Goal: Check status: Check status

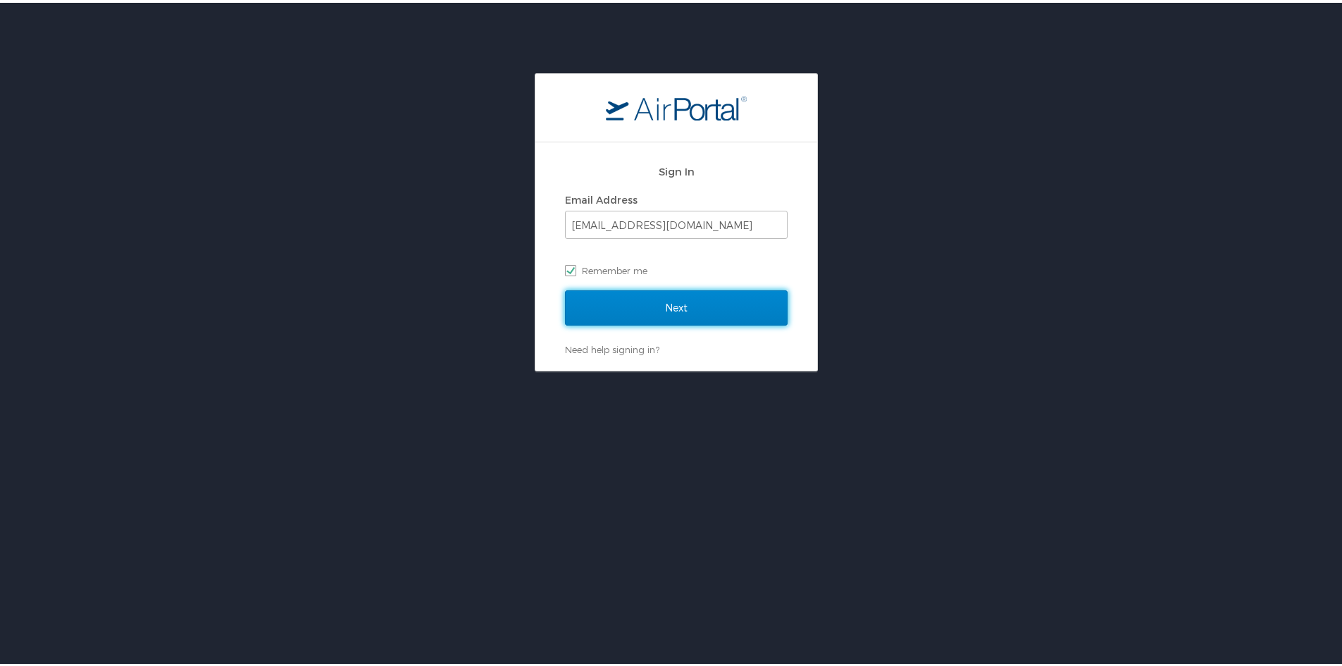
click at [621, 294] on input "Next" at bounding box center [676, 304] width 223 height 35
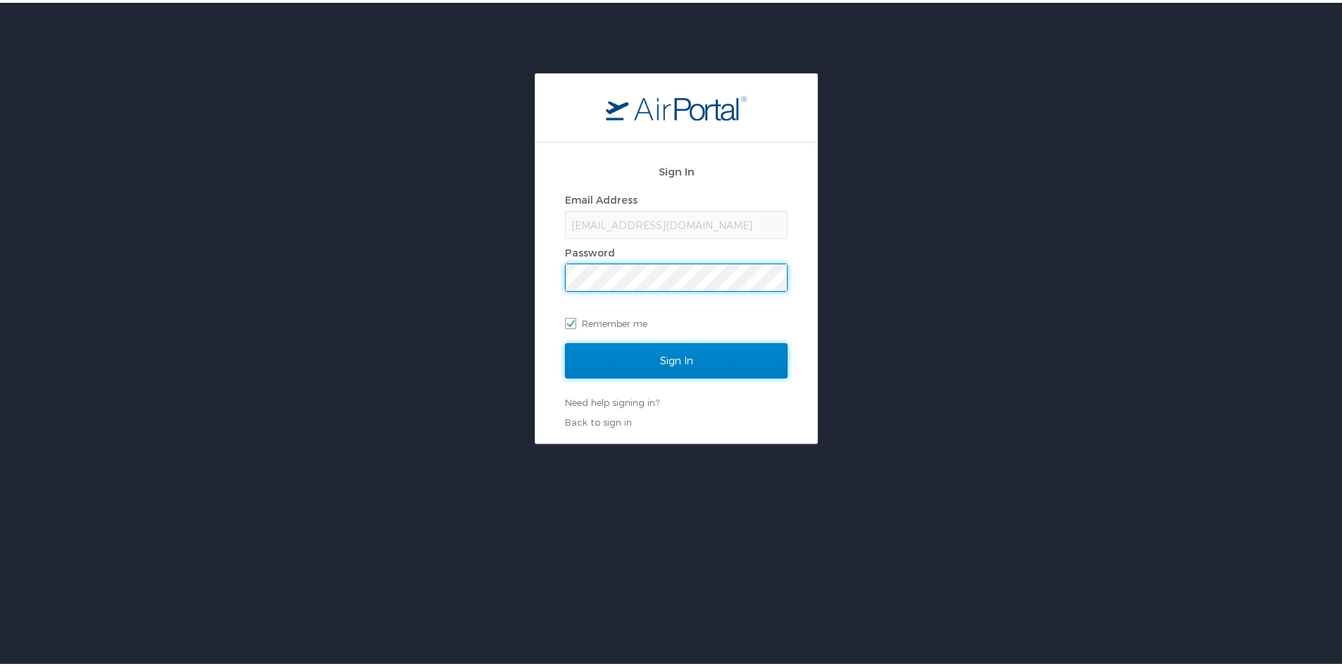
drag, startPoint x: 635, startPoint y: 362, endPoint x: 645, endPoint y: 371, distance: 13.5
click at [635, 363] on input "Sign In" at bounding box center [676, 357] width 223 height 35
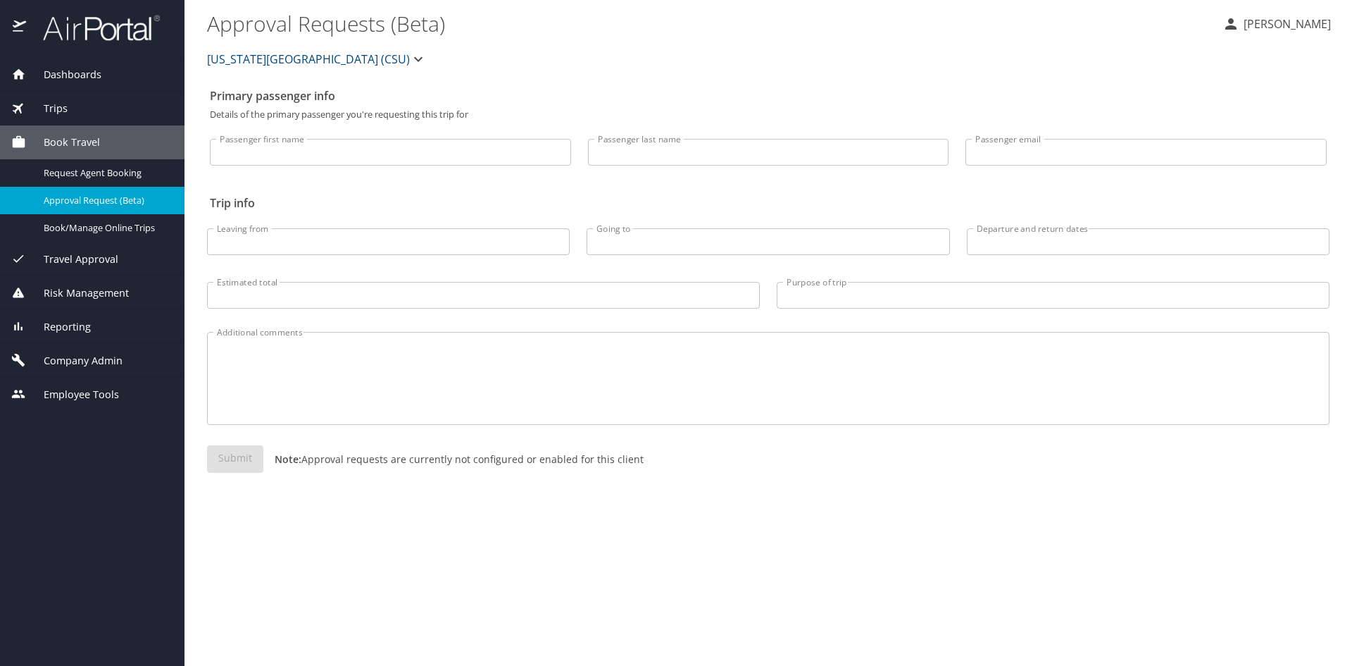
click at [49, 106] on span "Trips" at bounding box center [47, 108] width 42 height 15
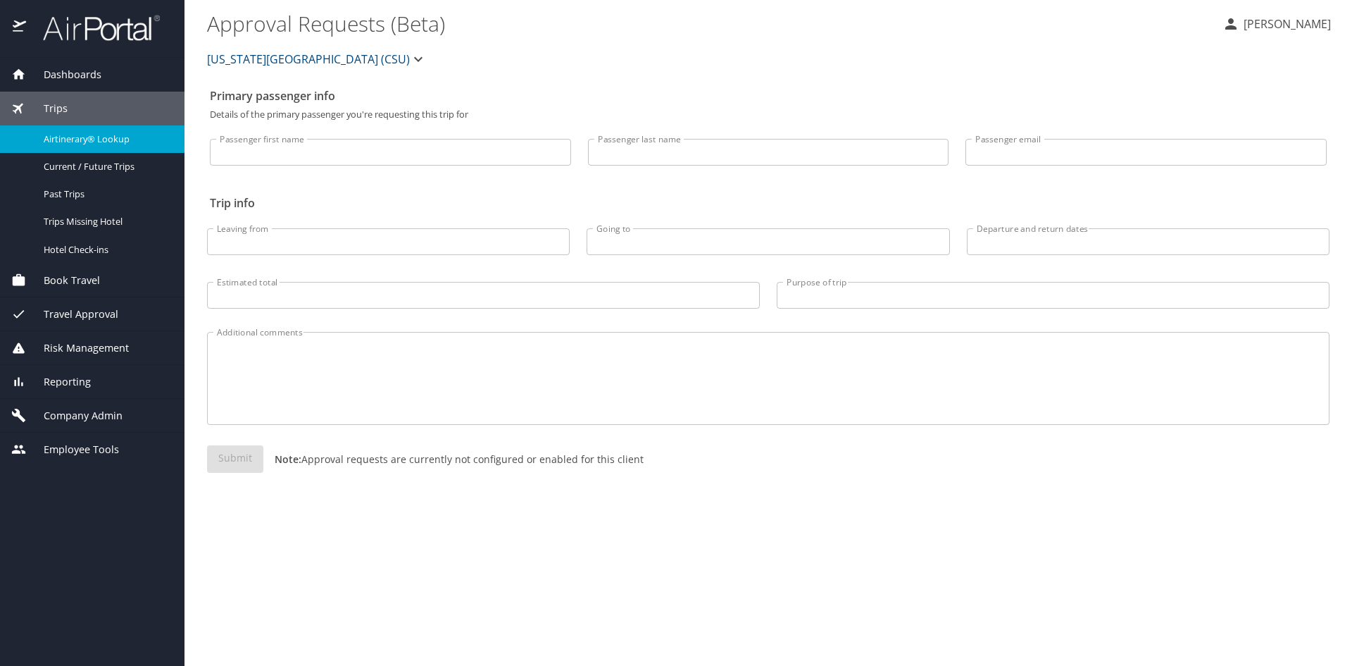
click at [87, 139] on span "Airtinerary® Lookup" at bounding box center [106, 138] width 124 height 13
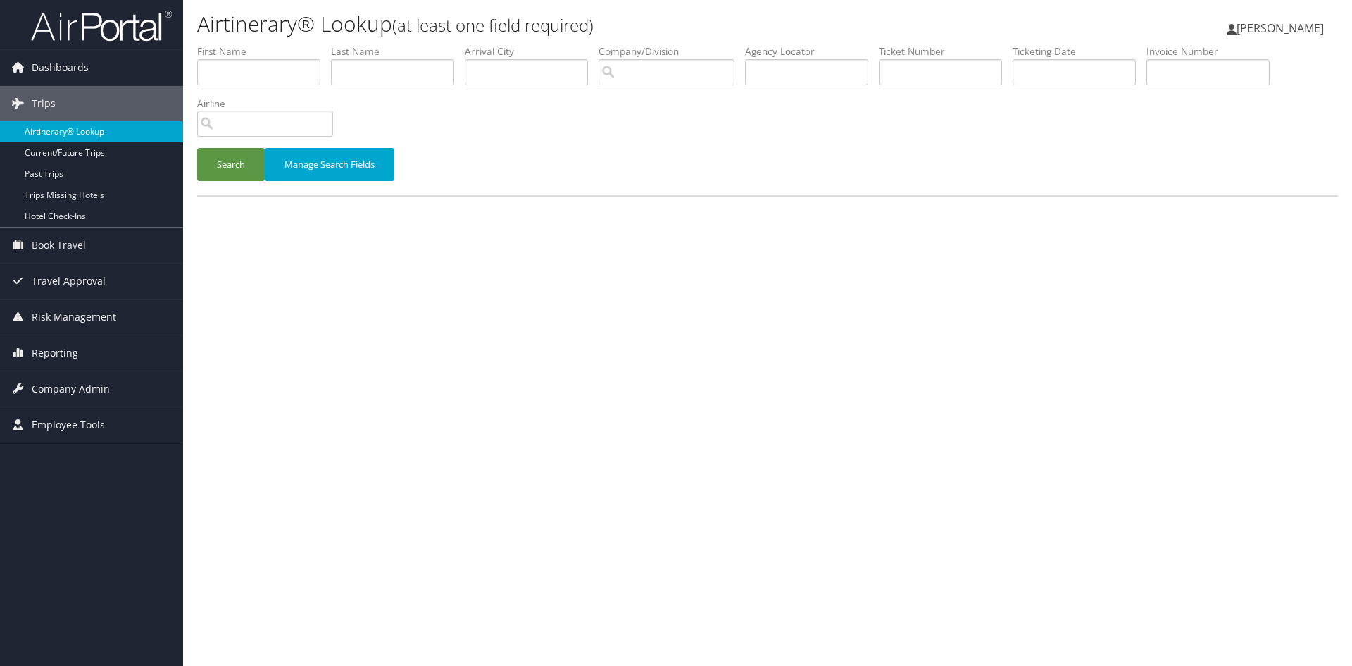
click at [70, 126] on link "Airtinerary® Lookup" at bounding box center [91, 131] width 183 height 21
drag, startPoint x: 392, startPoint y: 68, endPoint x: 393, endPoint y: 82, distance: 14.1
click at [392, 68] on input "text" at bounding box center [392, 72] width 123 height 26
type input "young"
click at [235, 168] on button "Search" at bounding box center [231, 164] width 68 height 33
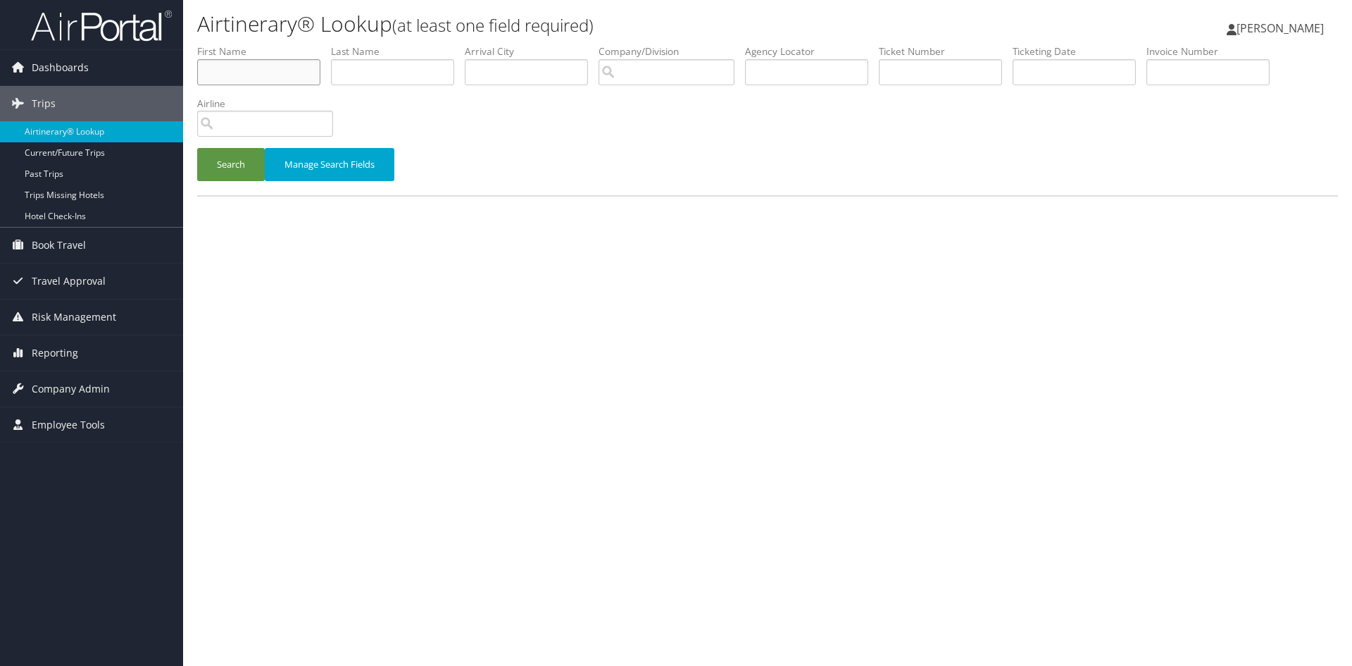
click at [273, 77] on input "text" at bounding box center [258, 72] width 123 height 26
drag, startPoint x: 360, startPoint y: 75, endPoint x: 367, endPoint y: 73, distance: 7.4
click at [360, 75] on input "text" at bounding box center [392, 72] width 123 height 26
click at [219, 154] on button "Search" at bounding box center [231, 164] width 68 height 33
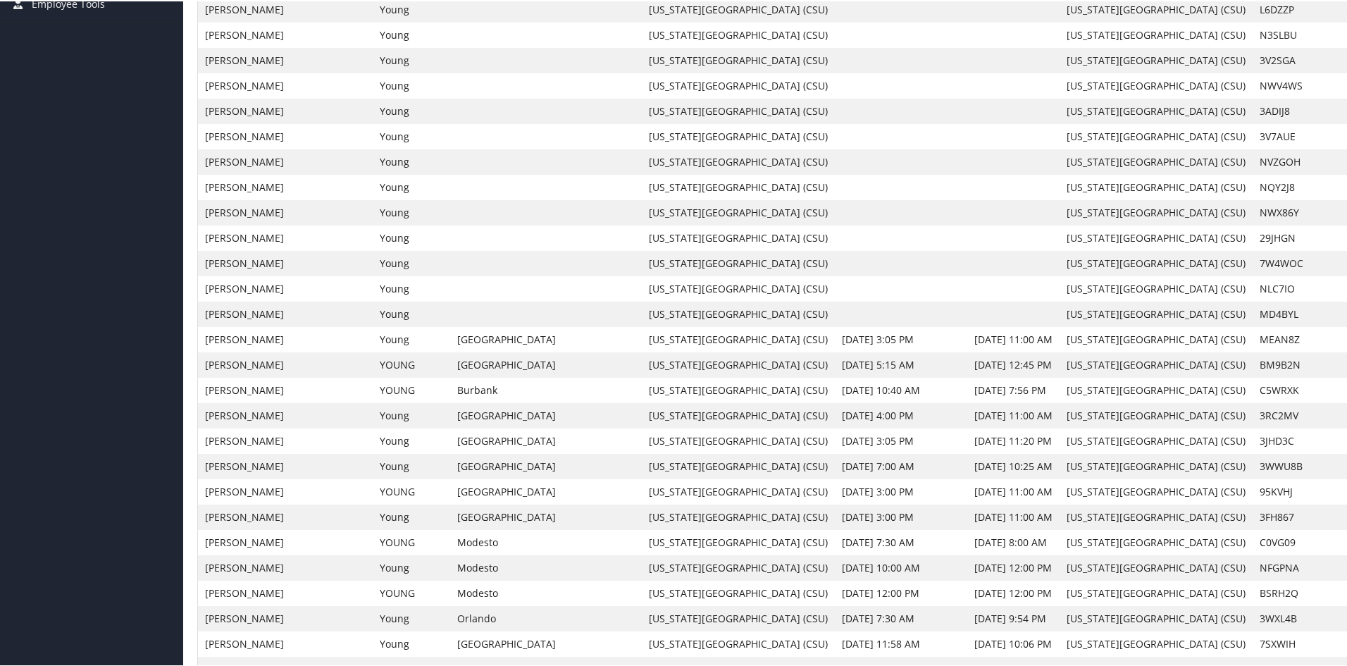
scroll to position [423, 0]
click at [1352, 389] on link "View" at bounding box center [1371, 387] width 22 height 13
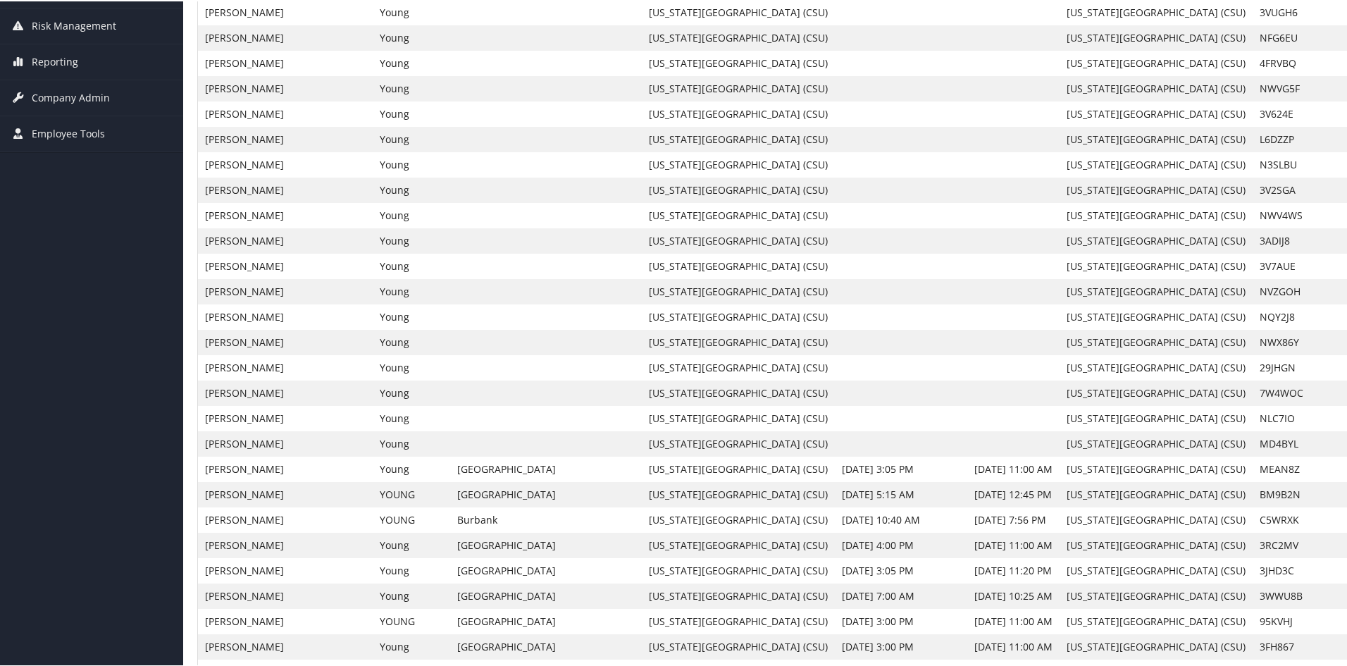
scroll to position [0, 0]
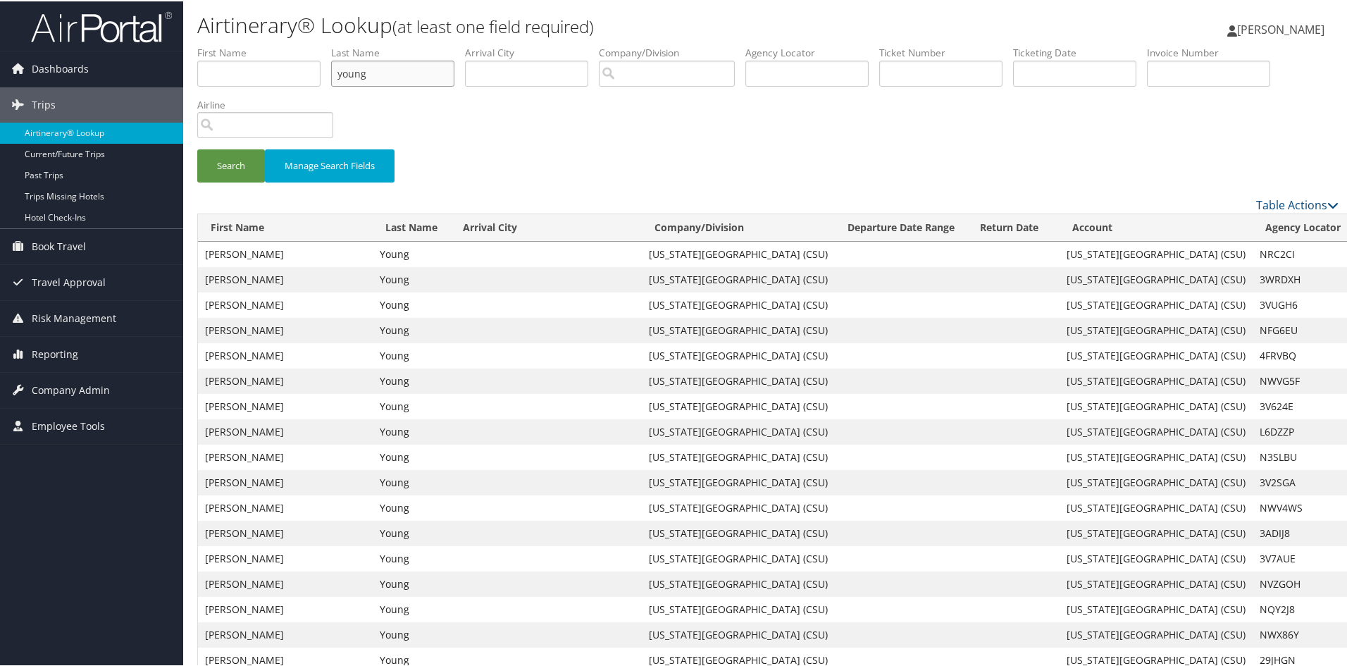
drag, startPoint x: 397, startPoint y: 65, endPoint x: 323, endPoint y: 77, distance: 74.9
click at [323, 44] on ul "First Name Last Name young Departure City Arrival City Company/Division Airport…" at bounding box center [767, 44] width 1141 height 0
click at [213, 178] on button "Search" at bounding box center [231, 164] width 68 height 33
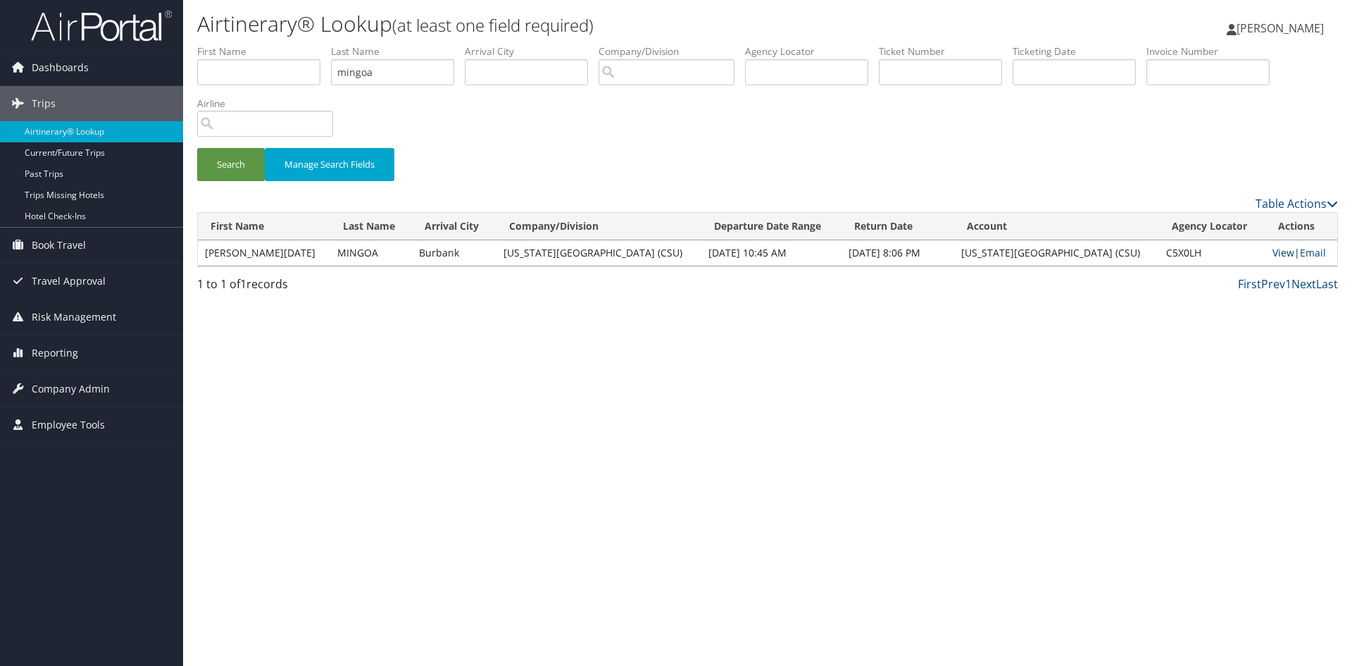
click at [1273, 254] on link "View" at bounding box center [1284, 252] width 22 height 13
drag, startPoint x: 391, startPoint y: 78, endPoint x: 218, endPoint y: 56, distance: 174.0
click at [243, 44] on ul "First Name Last Name mingoa Departure City Arrival City Company/Division Airpor…" at bounding box center [767, 44] width 1141 height 0
click at [244, 171] on button "Search" at bounding box center [231, 164] width 68 height 33
click at [1274, 255] on link "View" at bounding box center [1284, 252] width 22 height 13
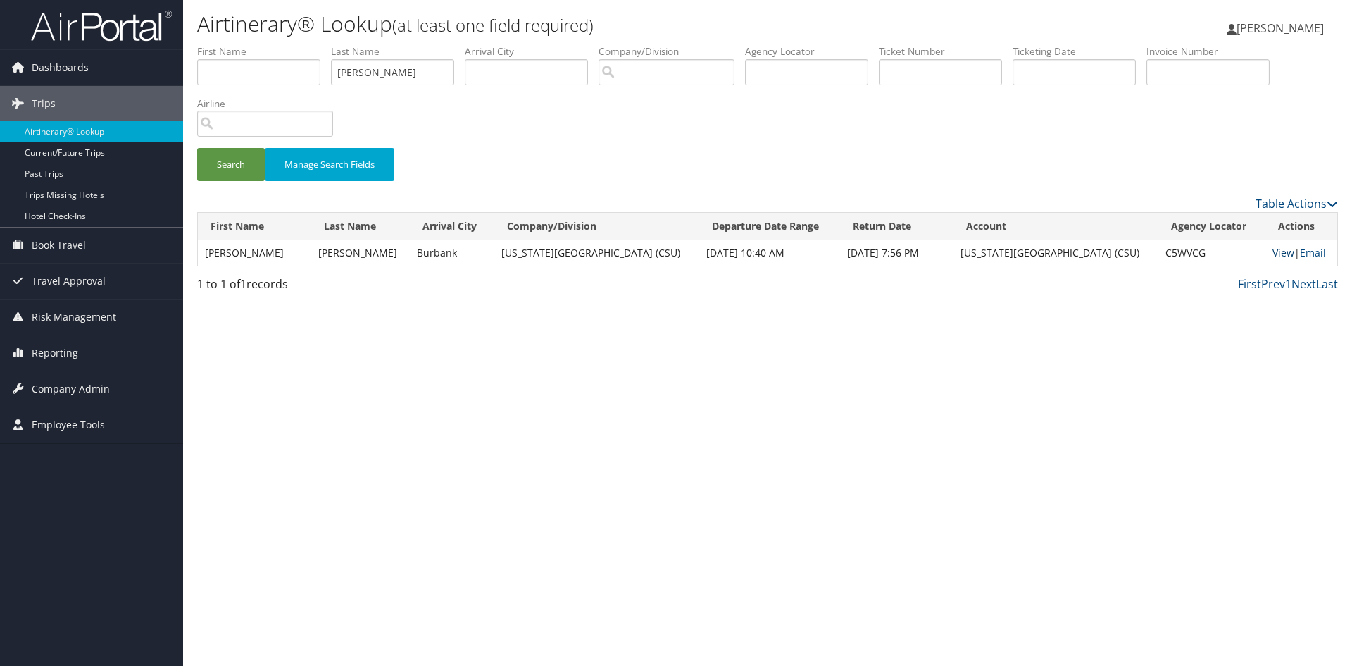
click at [1273, 247] on link "View" at bounding box center [1284, 252] width 22 height 13
drag, startPoint x: 430, startPoint y: 79, endPoint x: 314, endPoint y: 79, distance: 116.2
click at [315, 44] on ul "First Name Last Name sorensen Departure City Arrival City Company/Division Airp…" at bounding box center [767, 44] width 1141 height 0
type input "singh"
click at [230, 175] on button "Search" at bounding box center [231, 164] width 68 height 33
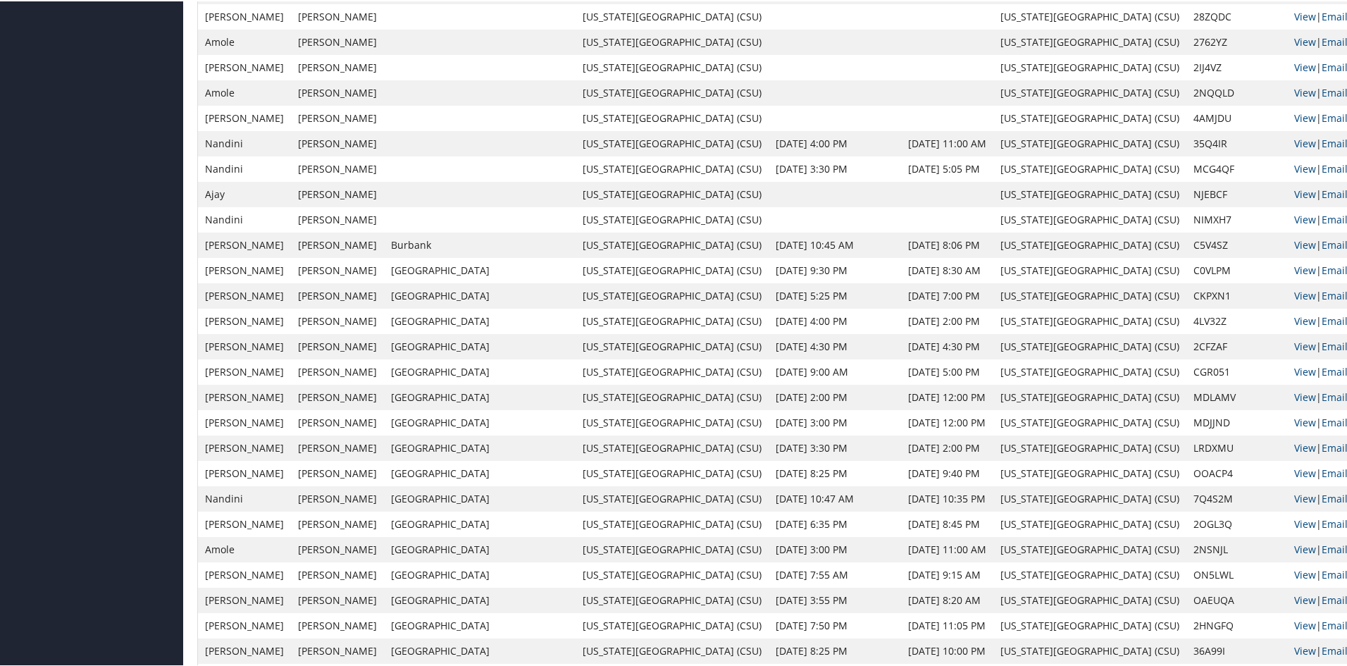
scroll to position [1057, 0]
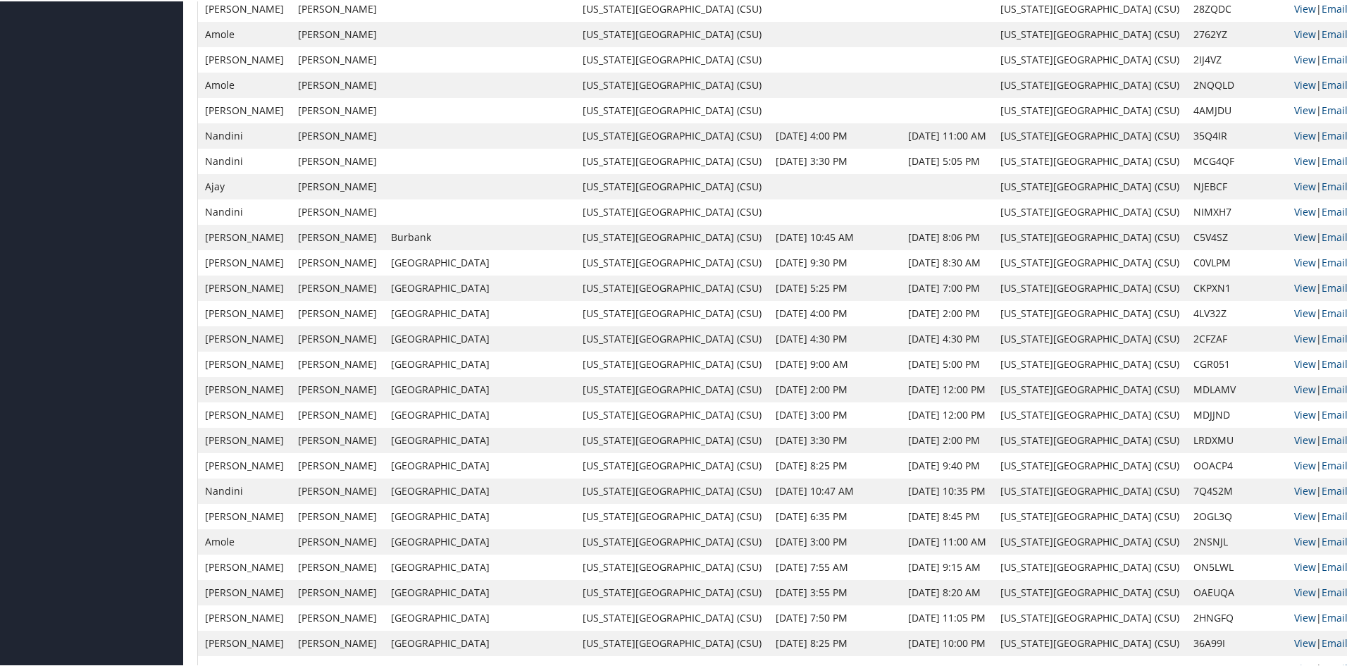
click at [1294, 231] on link "View" at bounding box center [1305, 235] width 22 height 13
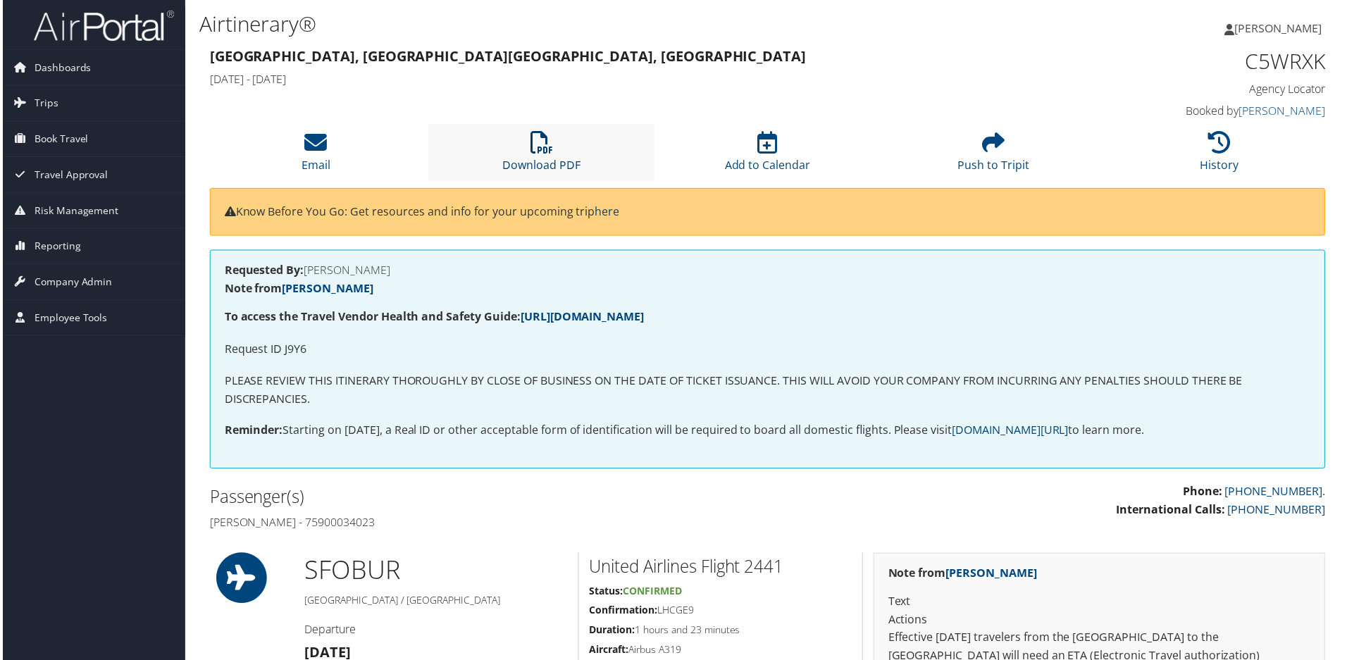
click at [539, 148] on icon at bounding box center [541, 143] width 23 height 23
click at [546, 136] on icon at bounding box center [541, 143] width 23 height 23
click at [523, 148] on li "Download PDF" at bounding box center [541, 153] width 227 height 57
click at [552, 154] on li "Download PDF" at bounding box center [541, 153] width 227 height 57
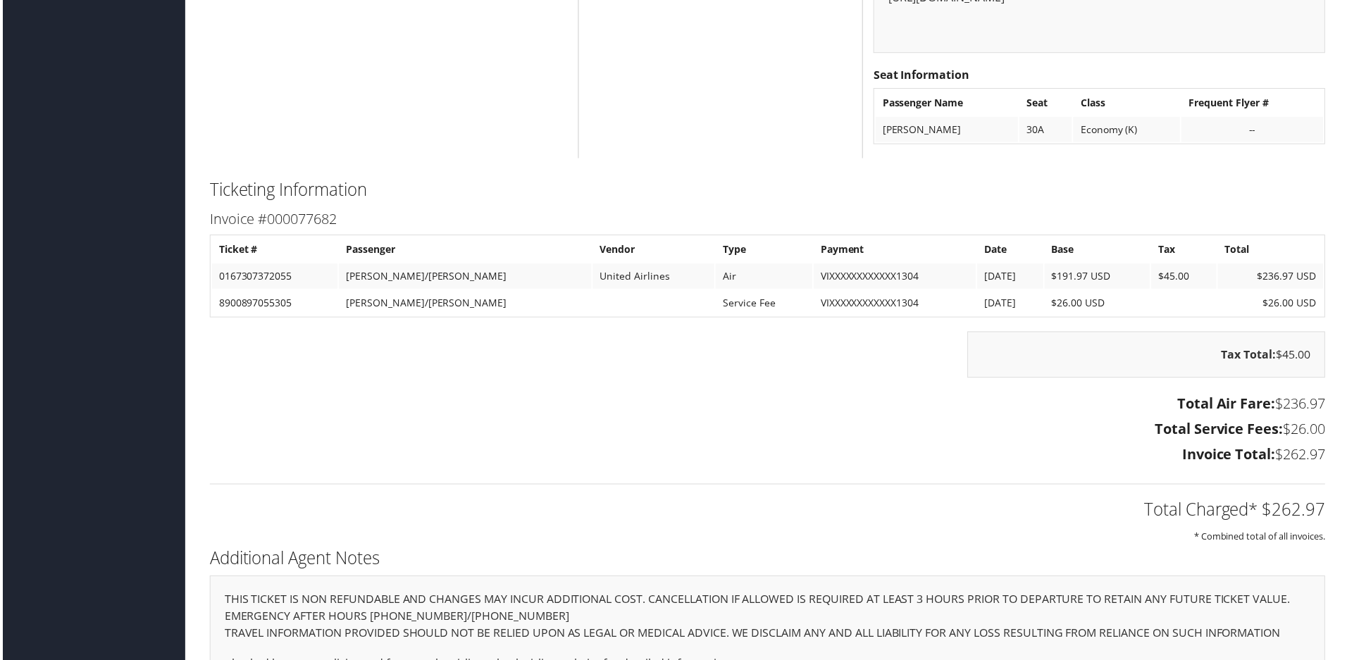
scroll to position [1395, 0]
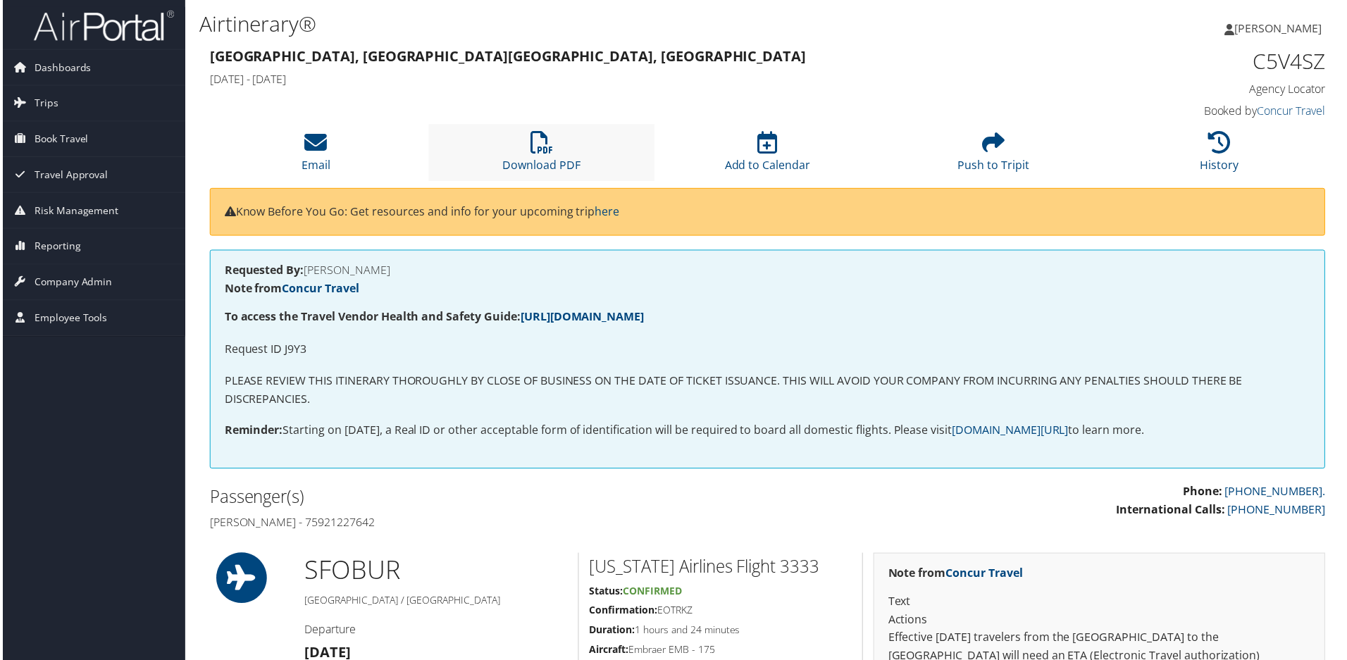
click at [516, 140] on li "Download PDF" at bounding box center [541, 153] width 227 height 57
